Goal: Task Accomplishment & Management: Manage account settings

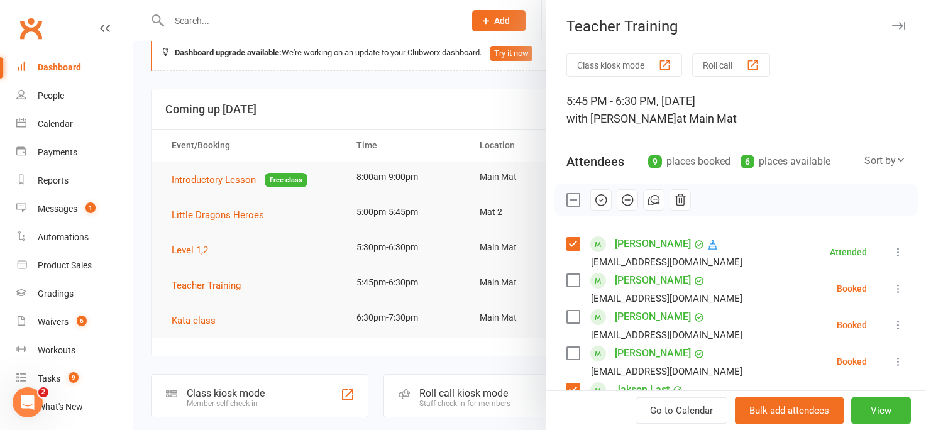
scroll to position [226, 0]
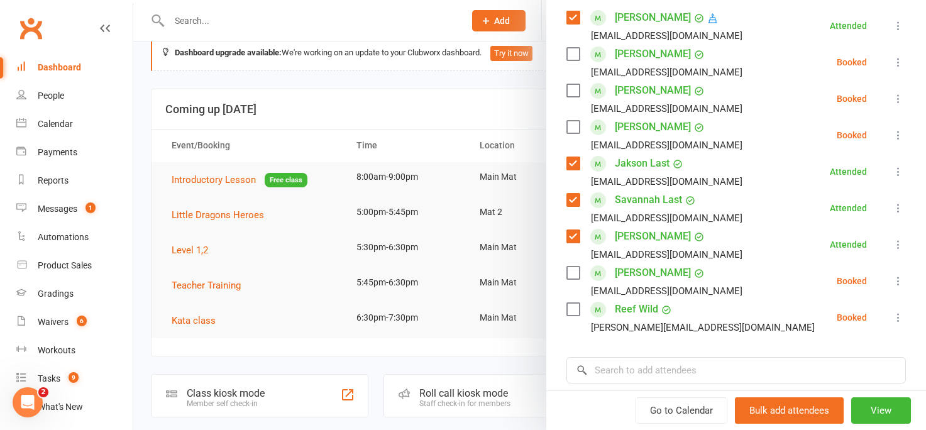
click at [179, 23] on div at bounding box center [529, 215] width 793 height 430
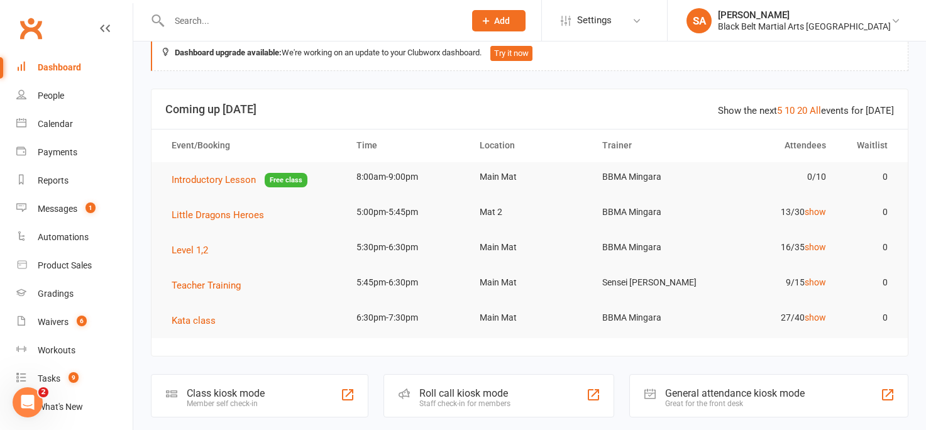
click at [182, 18] on input "text" at bounding box center [310, 21] width 291 height 18
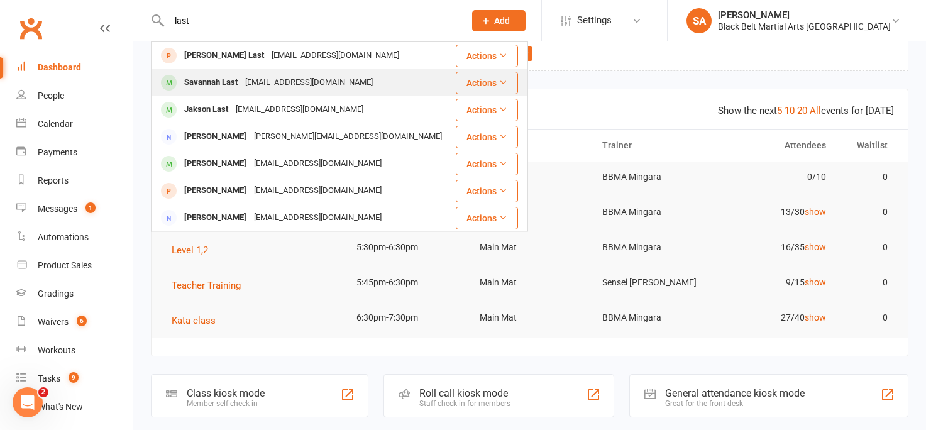
type input "last"
click at [204, 86] on div "Savannah Last" at bounding box center [210, 83] width 61 height 18
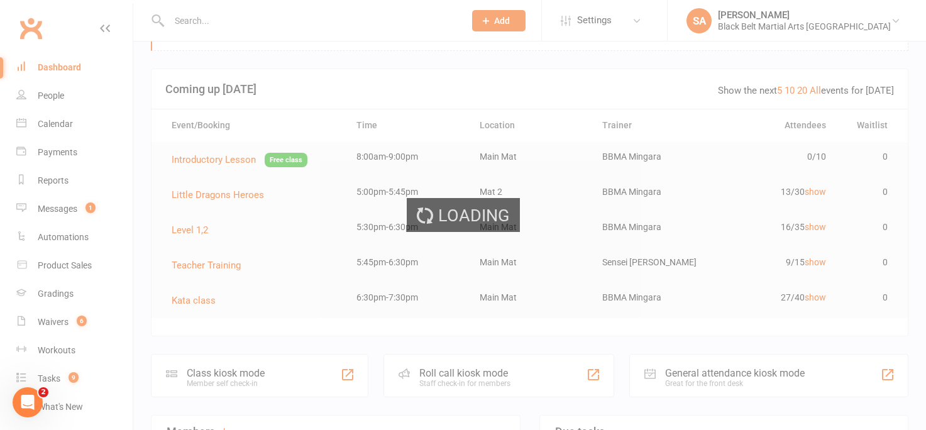
scroll to position [42, 0]
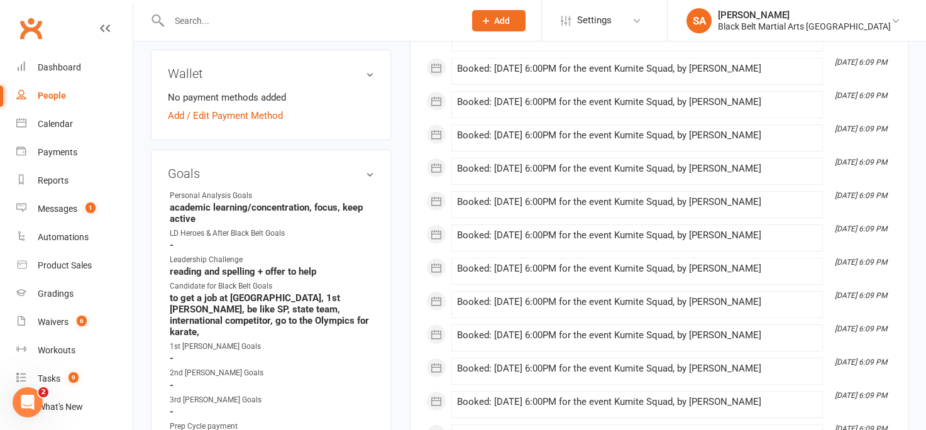
scroll to position [440, 0]
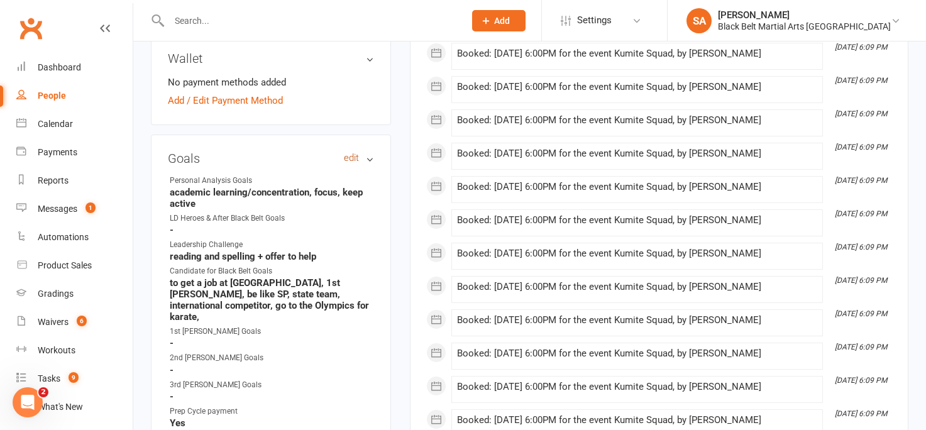
click at [347, 153] on link "edit" at bounding box center [351, 158] width 15 height 11
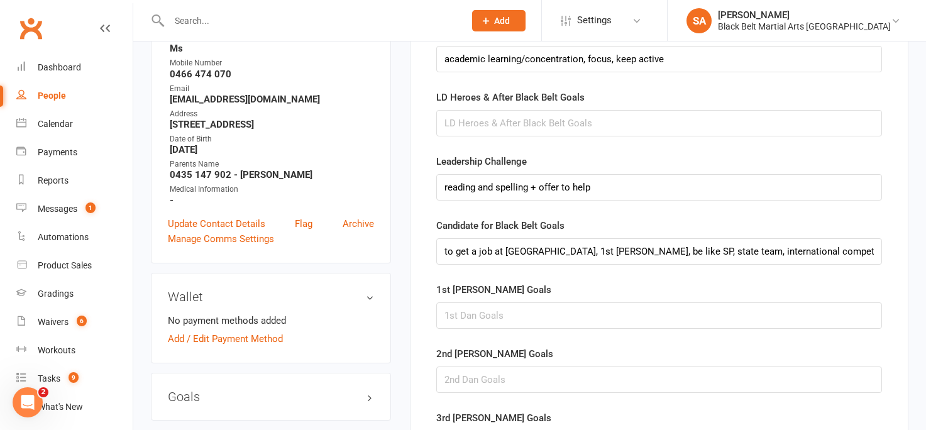
scroll to position [230, 0]
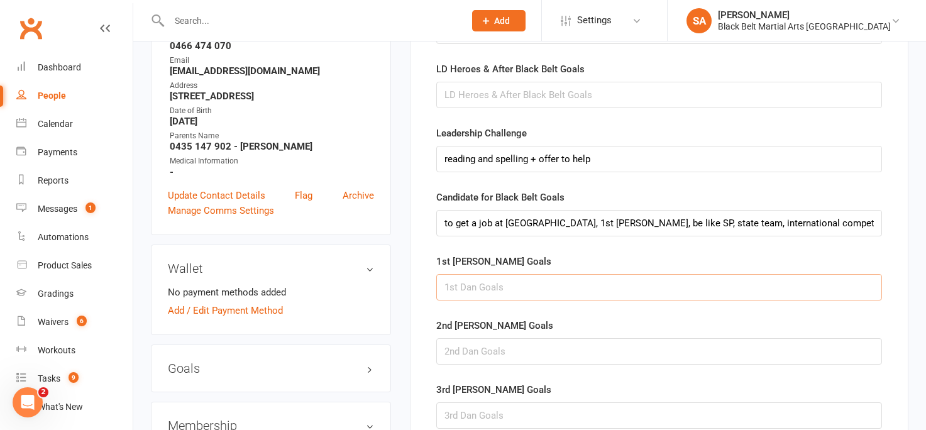
click at [456, 292] on input "text" at bounding box center [659, 287] width 446 height 26
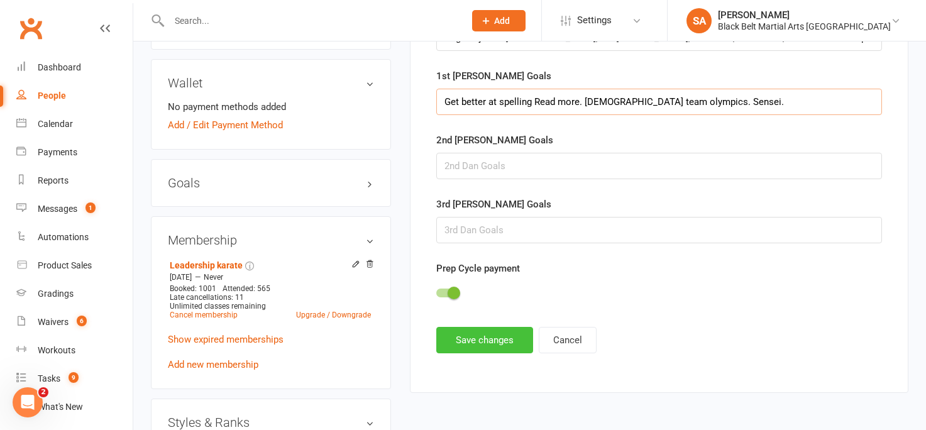
scroll to position [416, 0]
type input "Get better at spelling Read more. [DEMOGRAPHIC_DATA] team olympics. Sensei."
click at [469, 344] on button "Save changes" at bounding box center [484, 339] width 97 height 26
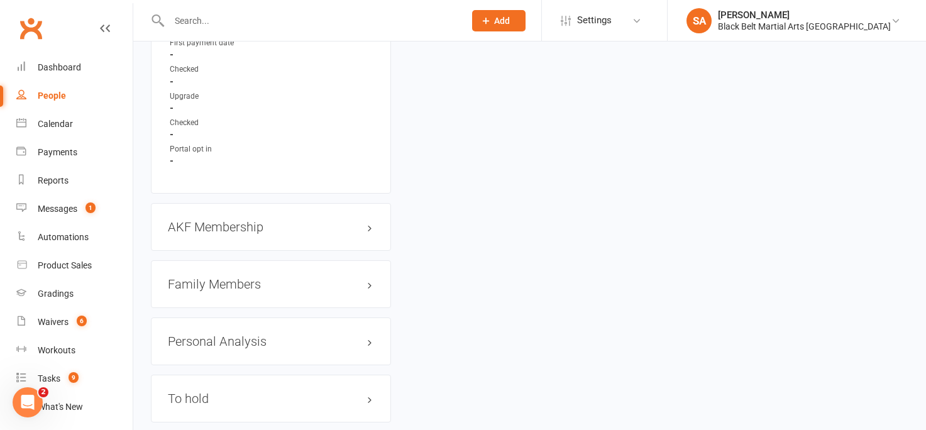
scroll to position [1124, 0]
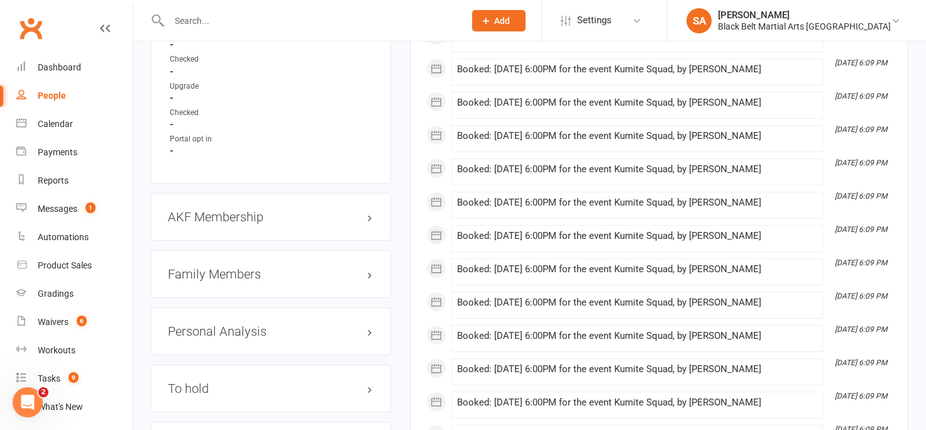
click at [208, 270] on h3 "Family Members" at bounding box center [271, 274] width 206 height 14
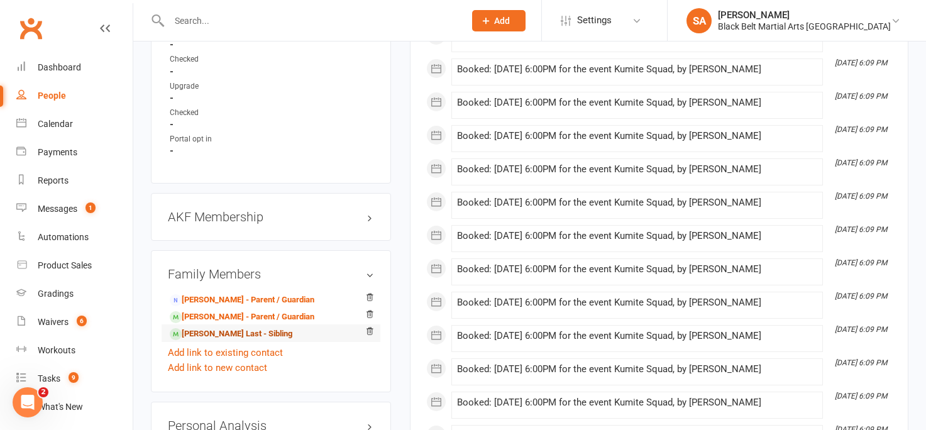
click at [204, 331] on link "[PERSON_NAME] Last - Sibling" at bounding box center [231, 334] width 123 height 13
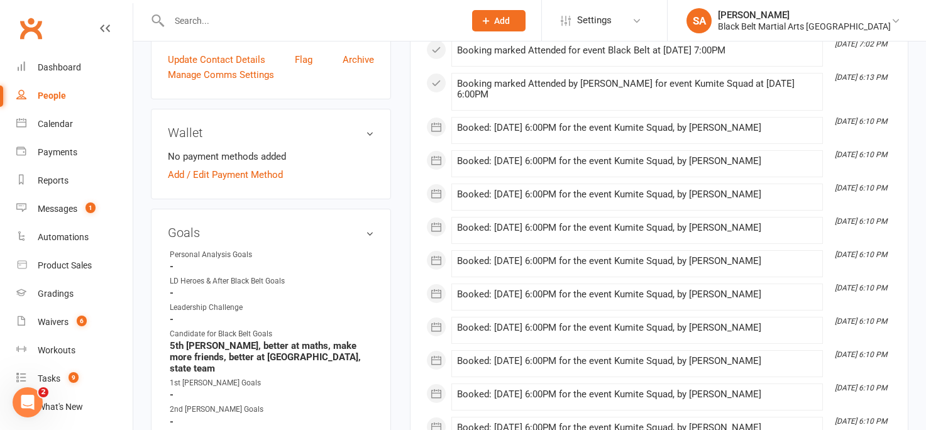
scroll to position [335, 0]
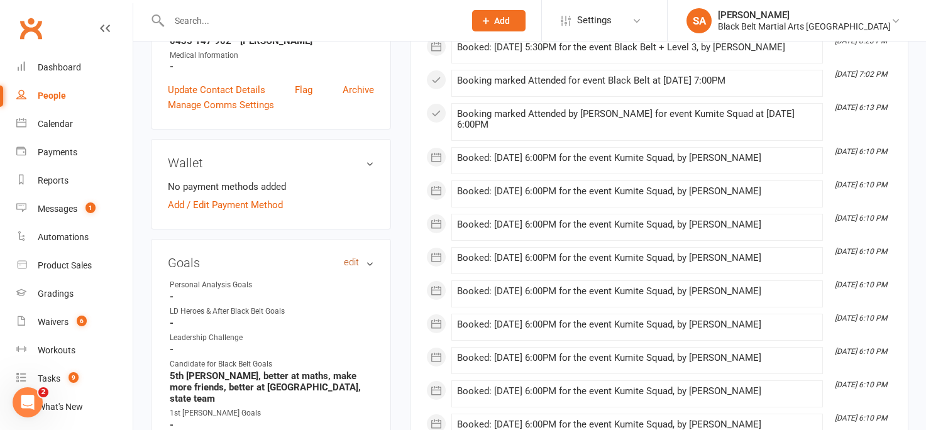
click at [351, 263] on link "edit" at bounding box center [351, 262] width 15 height 11
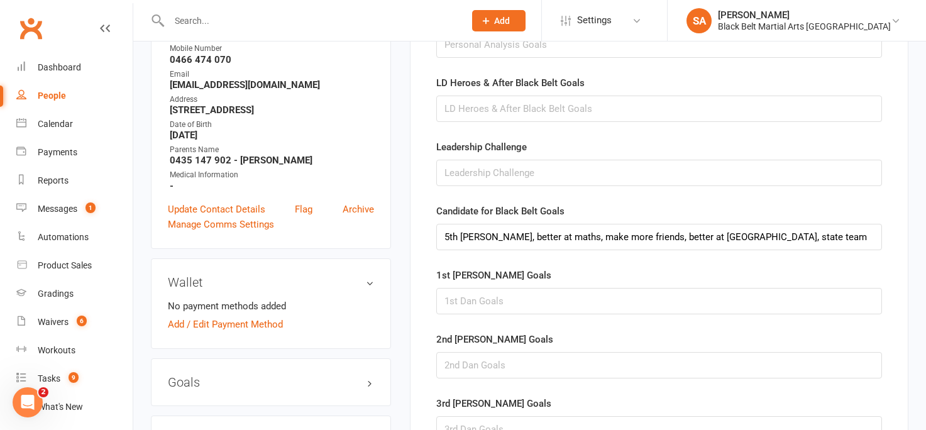
scroll to position [217, 0]
click at [457, 304] on input "text" at bounding box center [659, 300] width 446 height 26
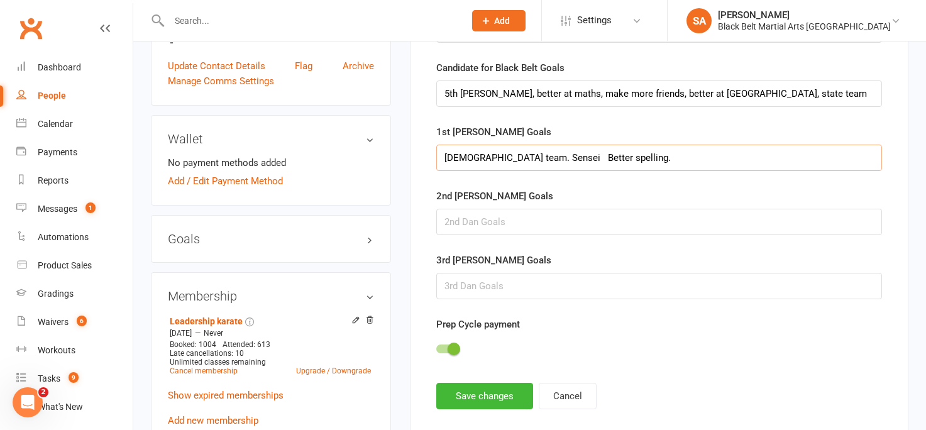
scroll to position [370, 0]
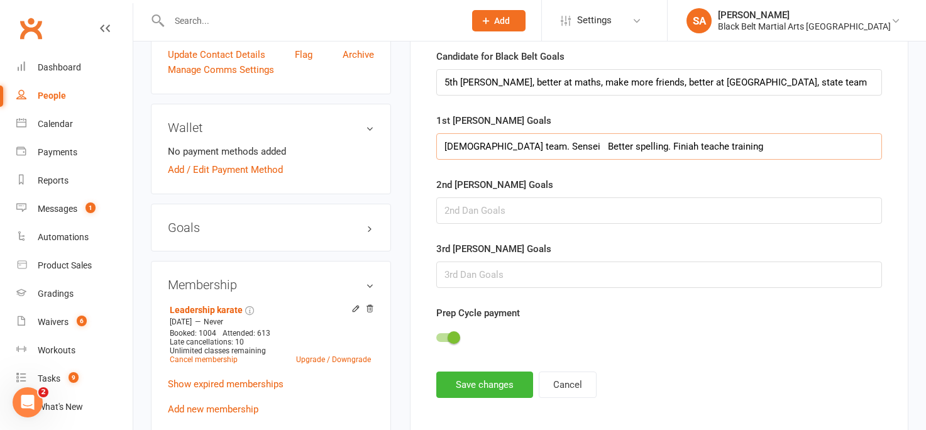
click at [669, 147] on input "[DEMOGRAPHIC_DATA] team. Sensei Better spelling. Finiah teache training" at bounding box center [659, 146] width 446 height 26
click at [635, 147] on input "[DEMOGRAPHIC_DATA] team. Sensei Better spelling. Finiah teacher training" at bounding box center [659, 146] width 446 height 26
type input "[DEMOGRAPHIC_DATA] team. Sensei Better spelling. Finish teacher training"
click at [468, 384] on button "Save changes" at bounding box center [484, 385] width 97 height 26
